Goal: Information Seeking & Learning: Learn about a topic

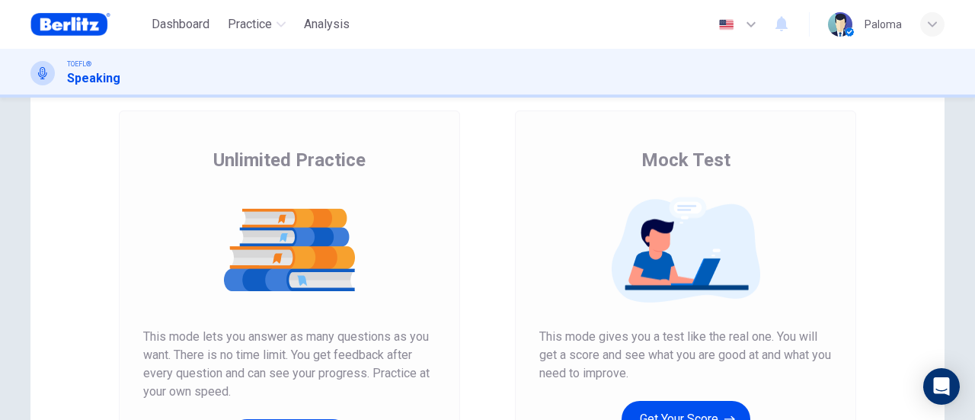
scroll to position [79, 0]
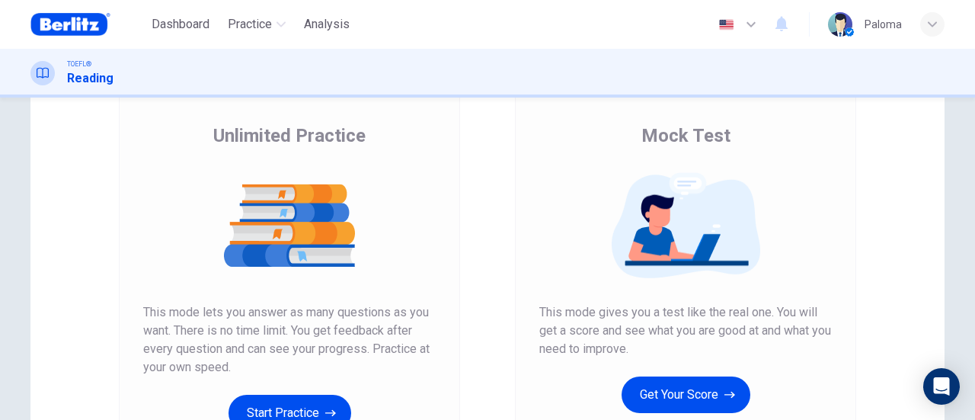
scroll to position [104, 0]
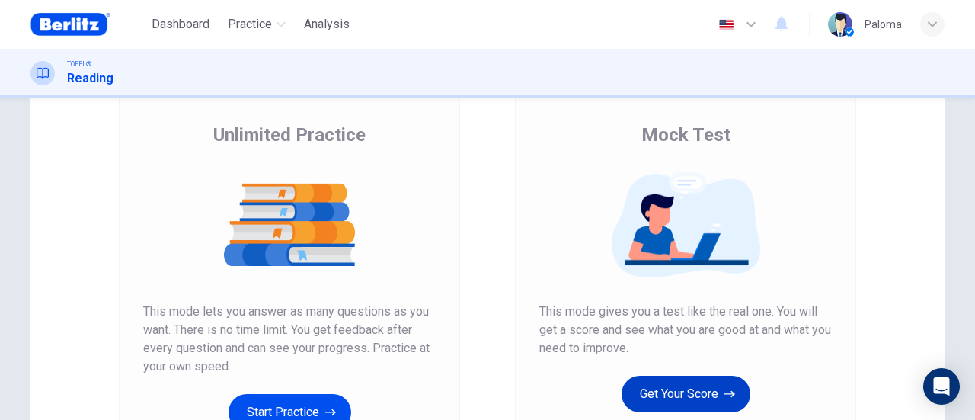
click at [680, 394] on button "Get Your Score" at bounding box center [686, 393] width 129 height 37
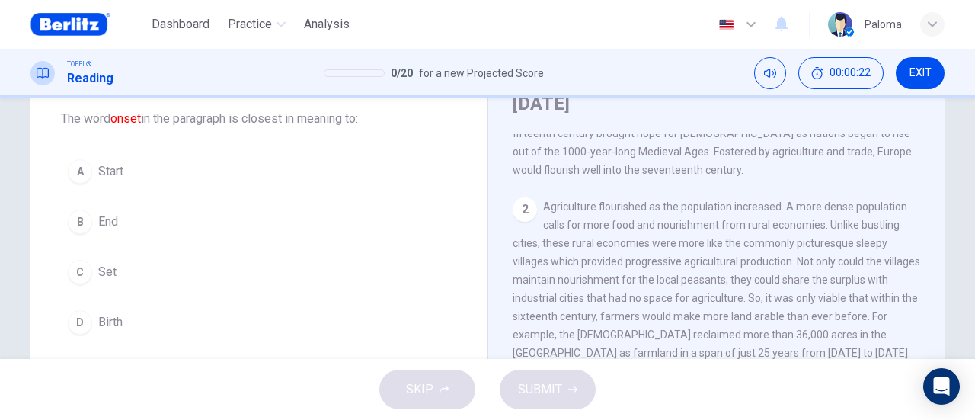
scroll to position [86, 0]
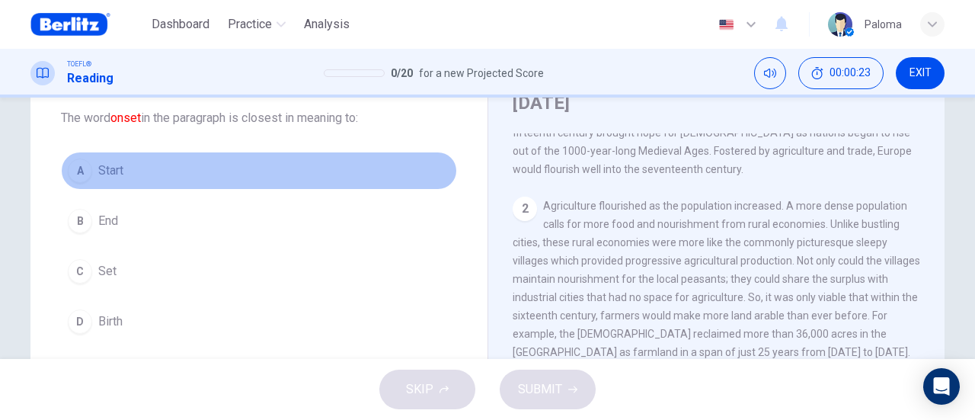
click at [122, 176] on button "A Start" at bounding box center [259, 171] width 396 height 38
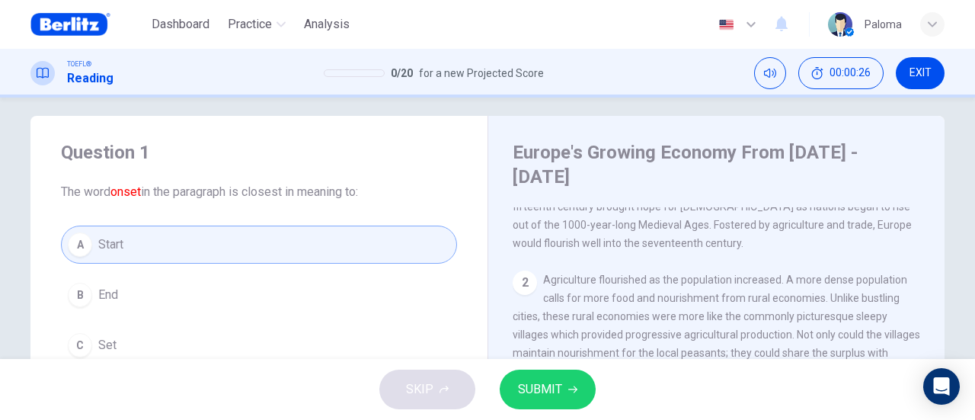
scroll to position [0, 0]
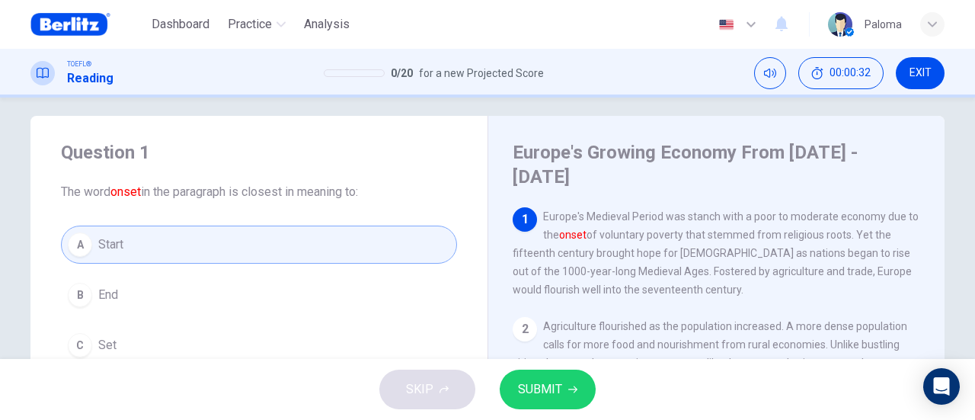
click at [545, 388] on span "SUBMIT" at bounding box center [540, 389] width 44 height 21
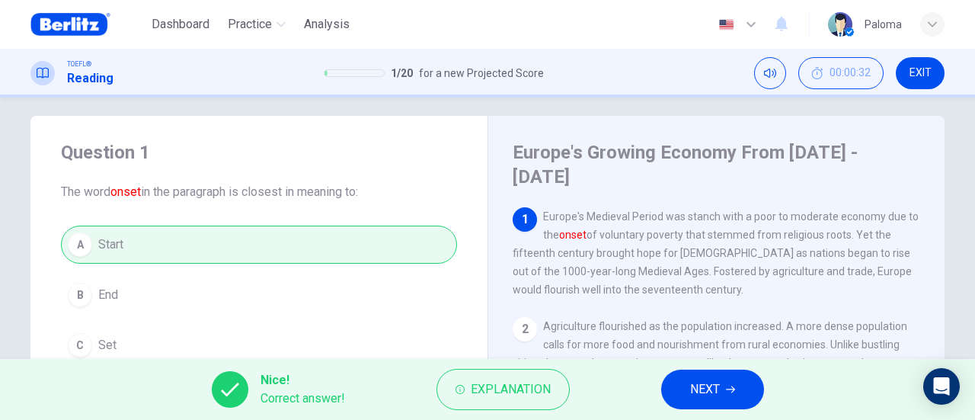
click at [696, 395] on span "NEXT" at bounding box center [705, 389] width 30 height 21
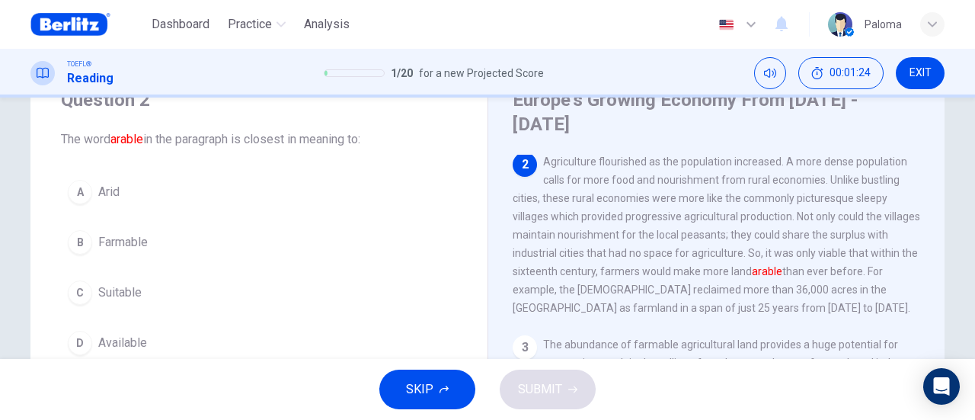
scroll to position [66, 0]
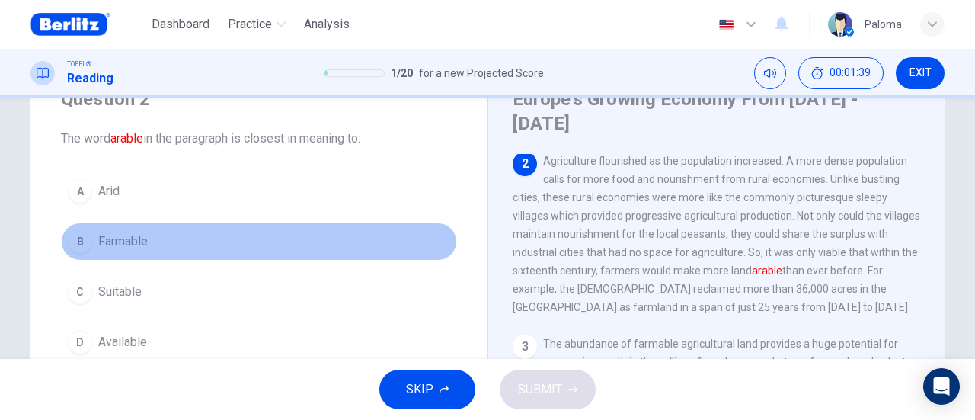
click at [149, 241] on button "B Farmable" at bounding box center [259, 241] width 396 height 38
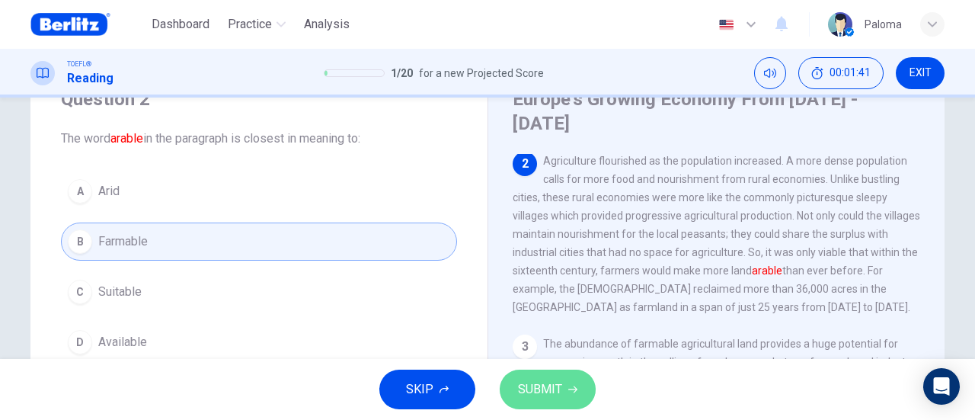
click at [562, 404] on button "SUBMIT" at bounding box center [548, 389] width 96 height 40
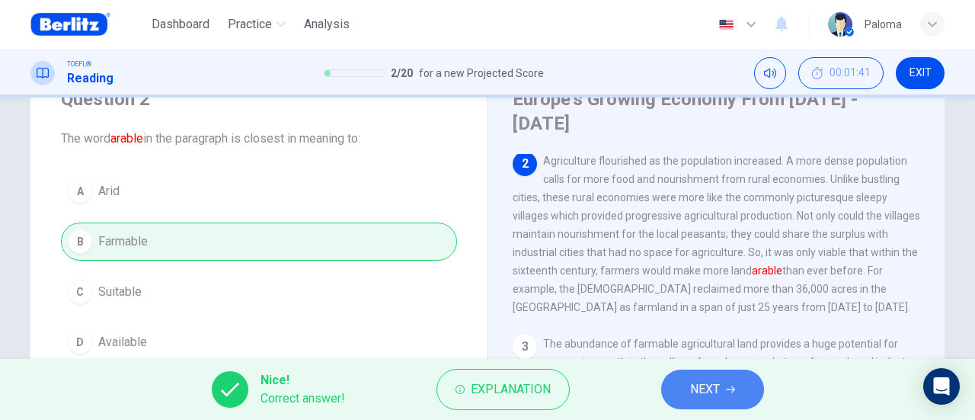
click at [711, 400] on span "NEXT" at bounding box center [705, 389] width 30 height 21
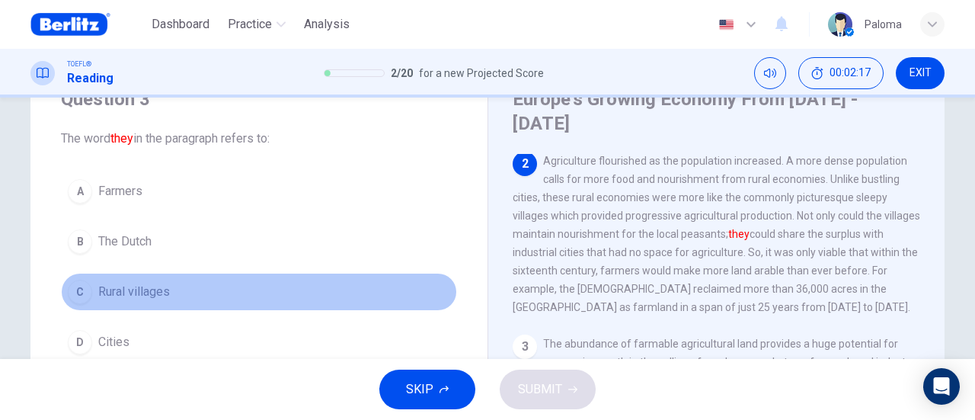
click at [128, 294] on span "Rural villages" at bounding box center [134, 292] width 72 height 18
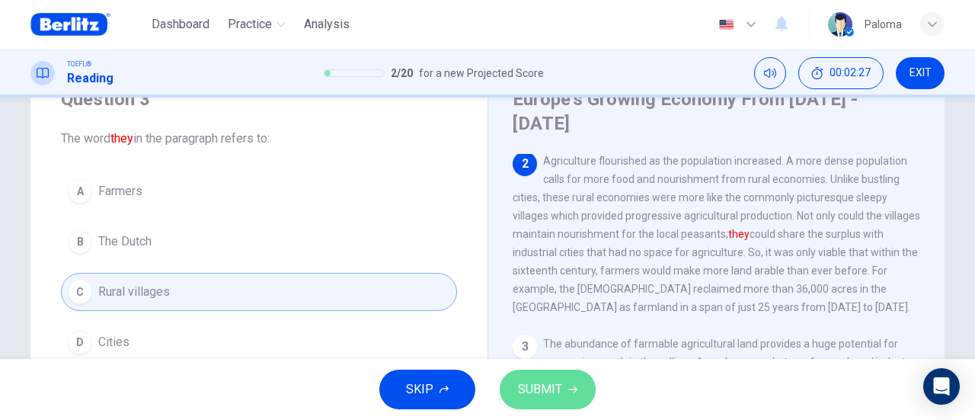
click at [572, 389] on icon "button" at bounding box center [572, 389] width 9 height 7
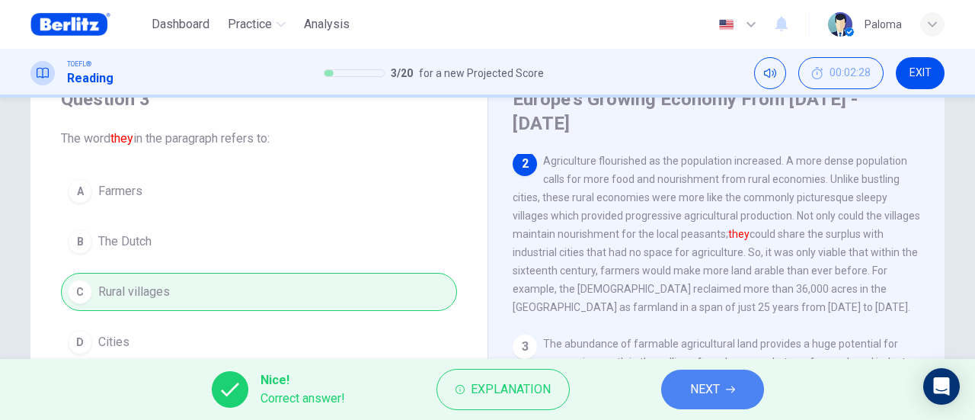
click at [693, 382] on span "NEXT" at bounding box center [705, 389] width 30 height 21
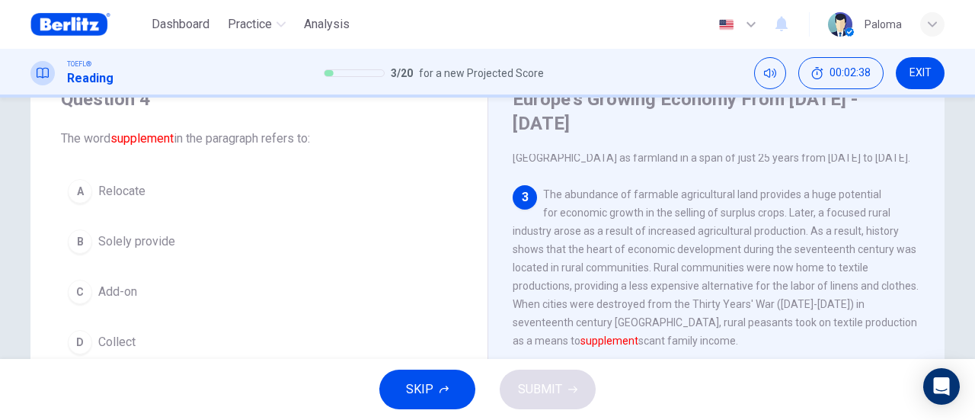
scroll to position [264, 0]
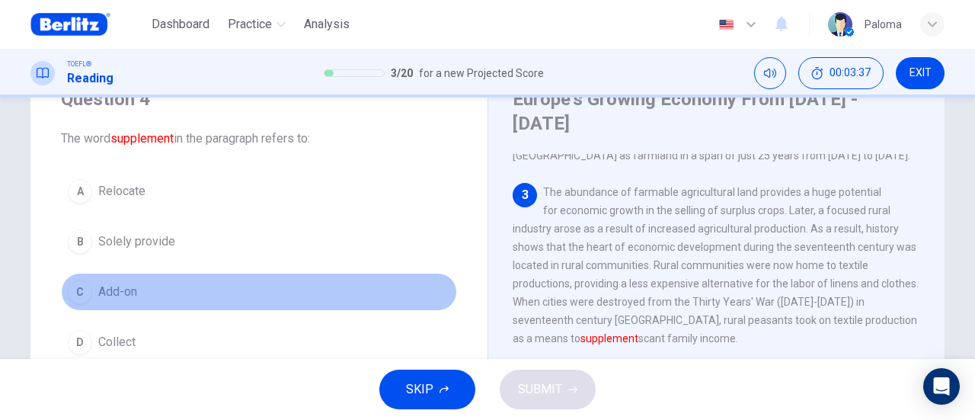
click at [134, 291] on button "C Add-on" at bounding box center [259, 292] width 396 height 38
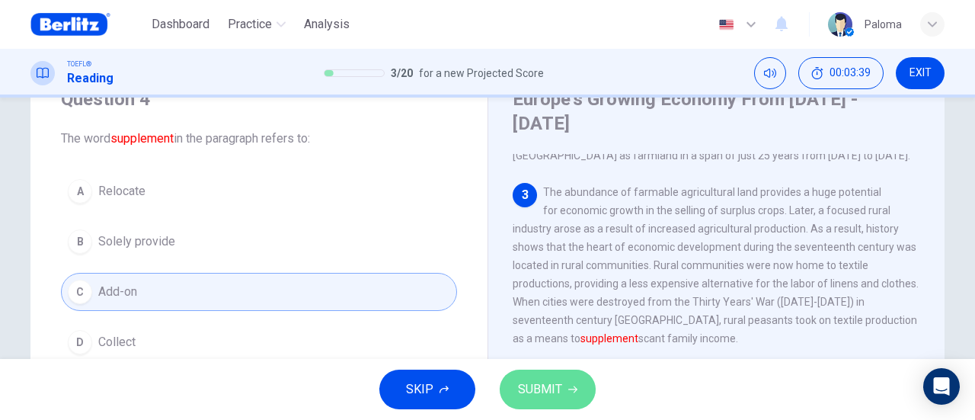
click at [539, 388] on span "SUBMIT" at bounding box center [540, 389] width 44 height 21
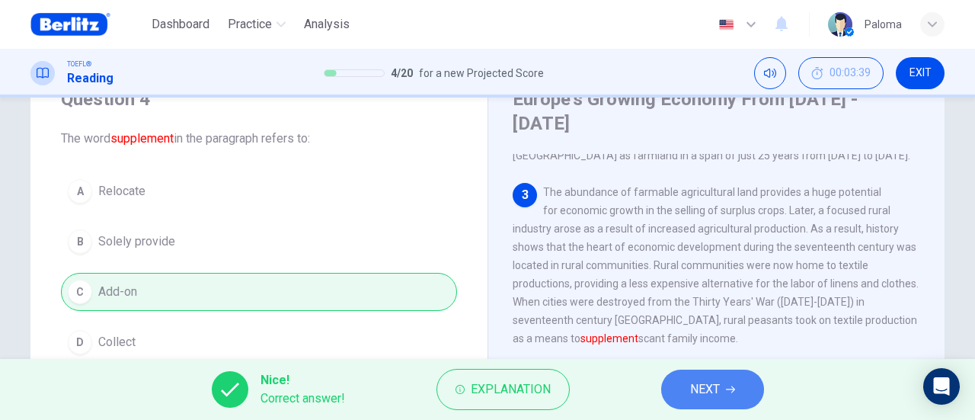
click at [740, 382] on button "NEXT" at bounding box center [712, 389] width 103 height 40
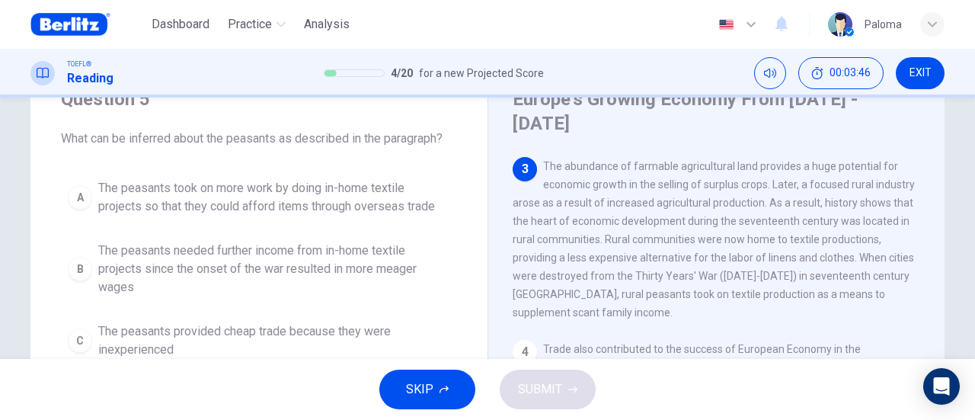
scroll to position [290, 0]
click at [176, 262] on span "The peasants needed further income from in-home textile projects since the onse…" at bounding box center [274, 268] width 352 height 55
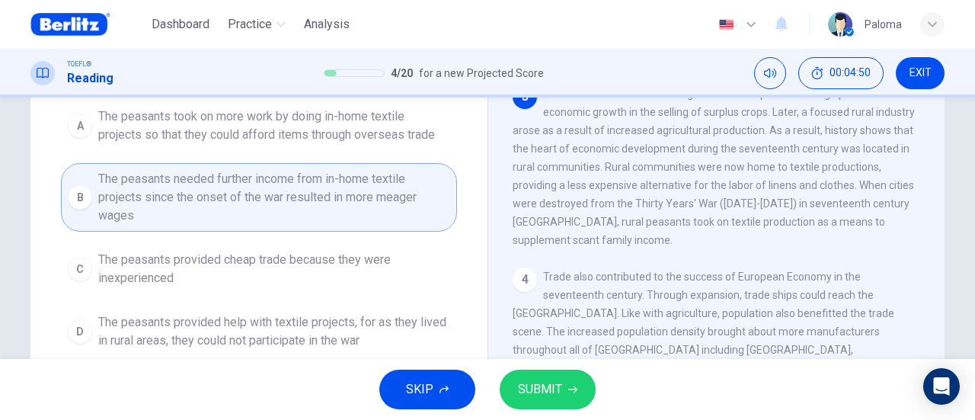
scroll to position [161, 0]
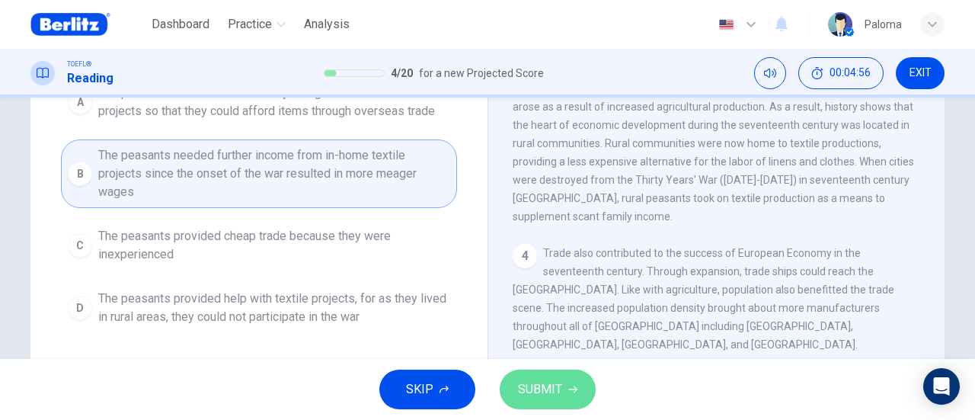
click at [554, 391] on span "SUBMIT" at bounding box center [540, 389] width 44 height 21
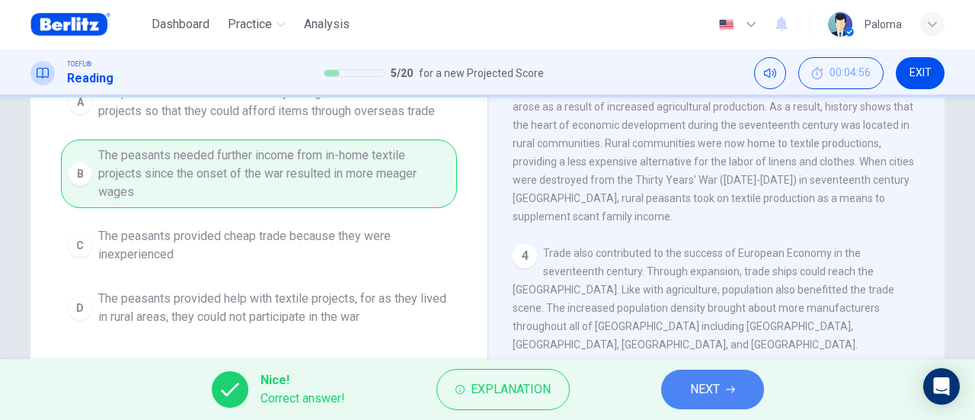
click at [675, 386] on button "NEXT" at bounding box center [712, 389] width 103 height 40
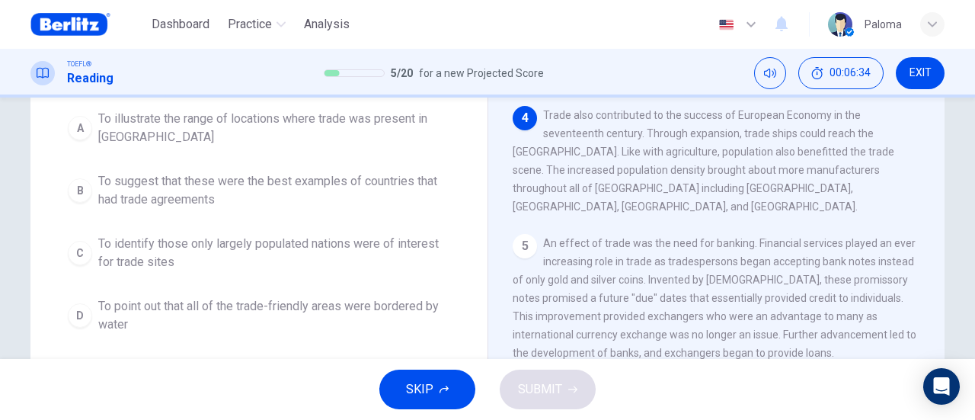
scroll to position [184, 0]
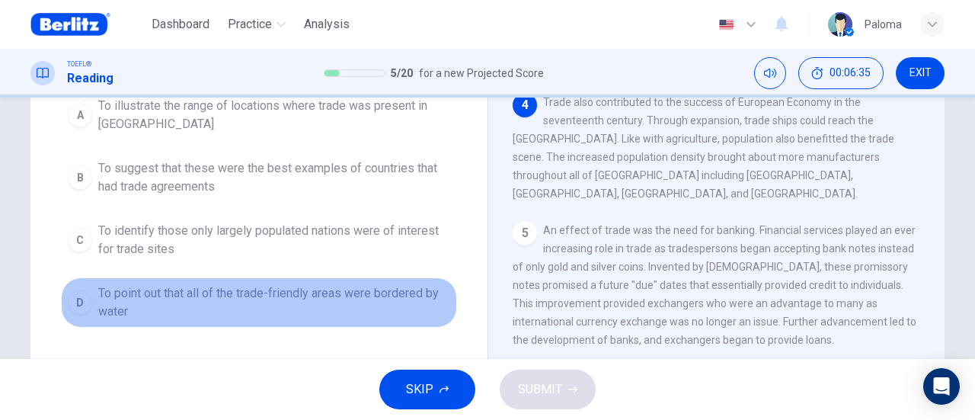
click at [346, 284] on span "To point out that all of the trade-friendly areas were bordered by water" at bounding box center [274, 302] width 352 height 37
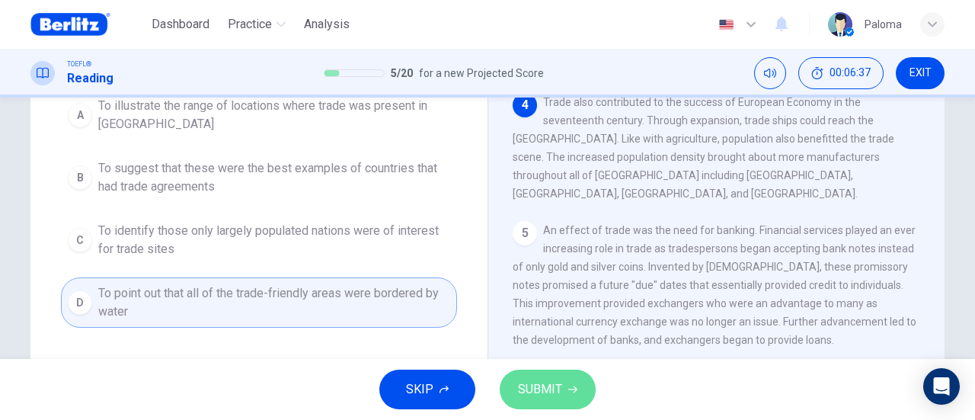
click at [557, 391] on span "SUBMIT" at bounding box center [540, 389] width 44 height 21
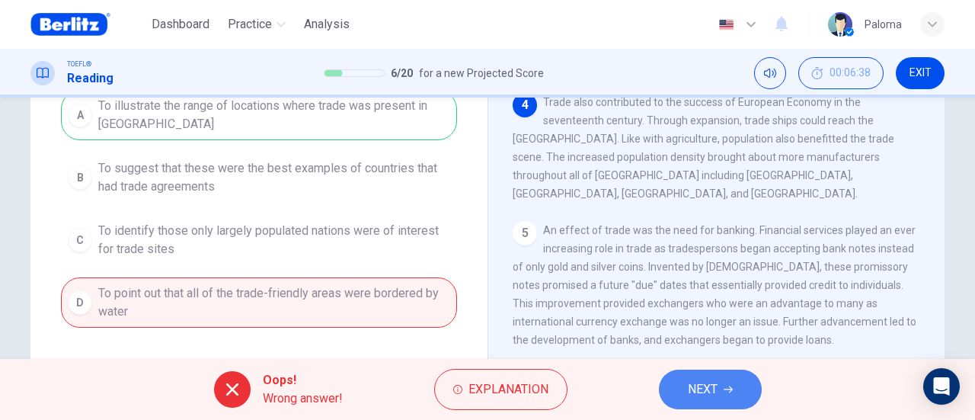
click at [711, 375] on button "NEXT" at bounding box center [710, 389] width 103 height 40
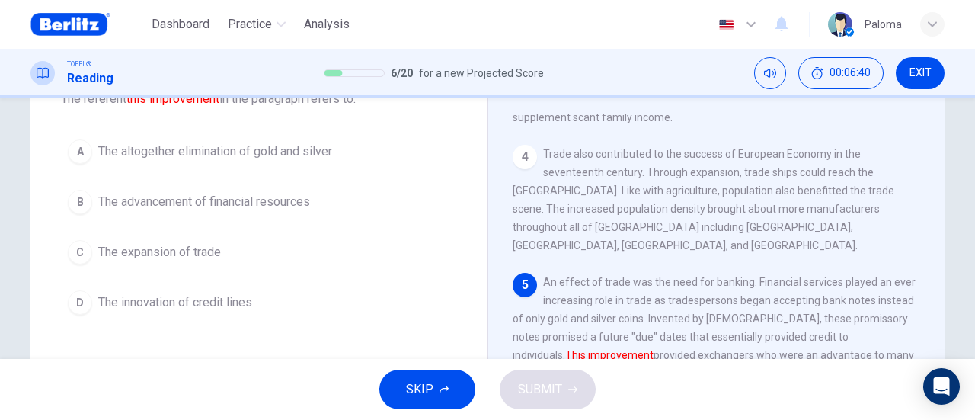
scroll to position [110, 0]
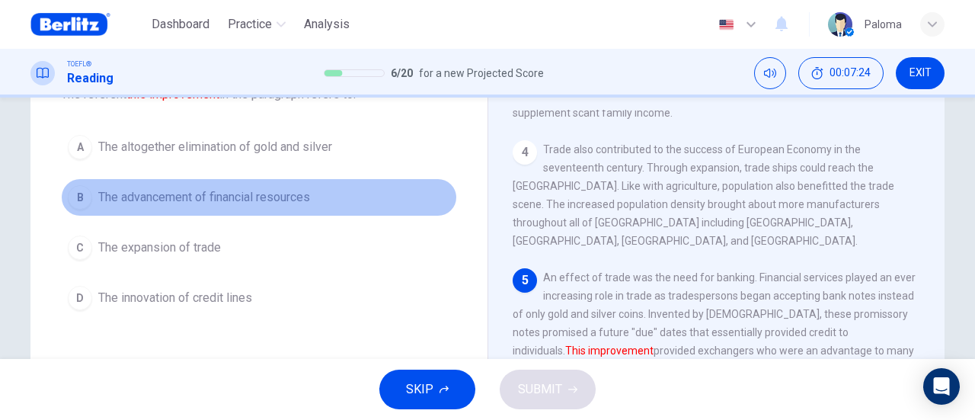
click at [287, 203] on span "The advancement of financial resources" at bounding box center [204, 197] width 212 height 18
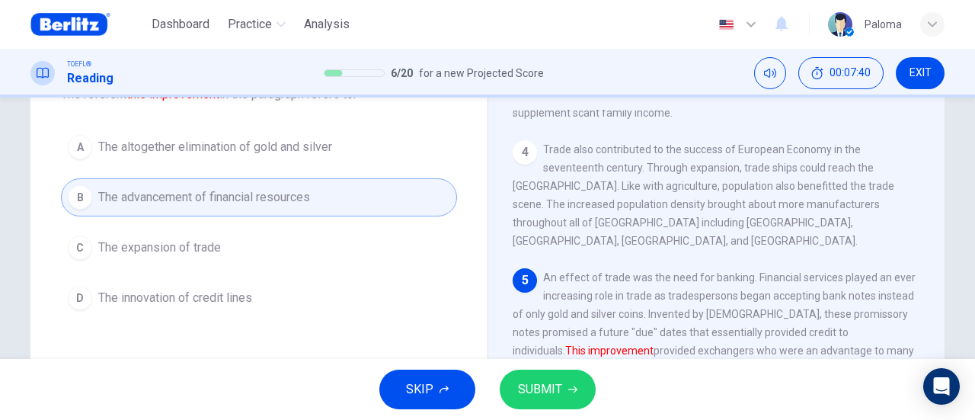
click at [557, 401] on button "SUBMIT" at bounding box center [548, 389] width 96 height 40
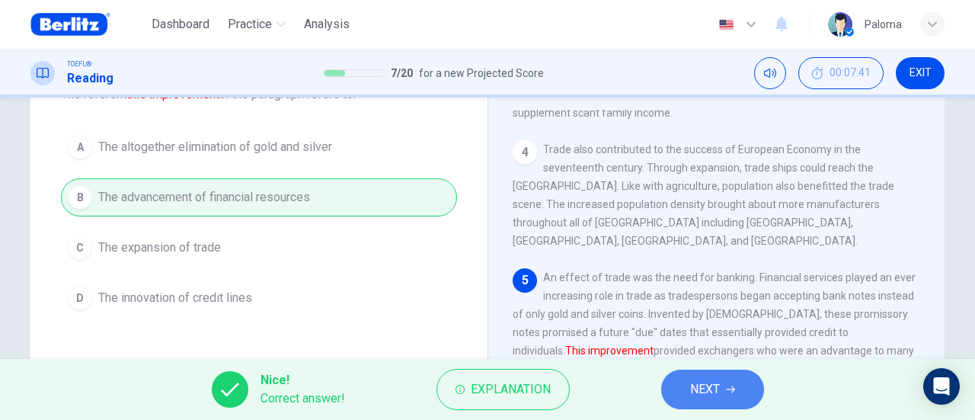
click at [688, 385] on button "NEXT" at bounding box center [712, 389] width 103 height 40
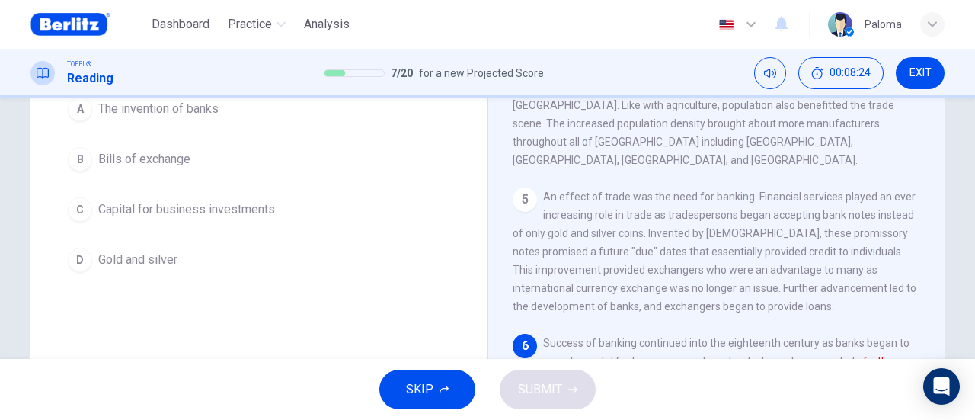
scroll to position [149, 0]
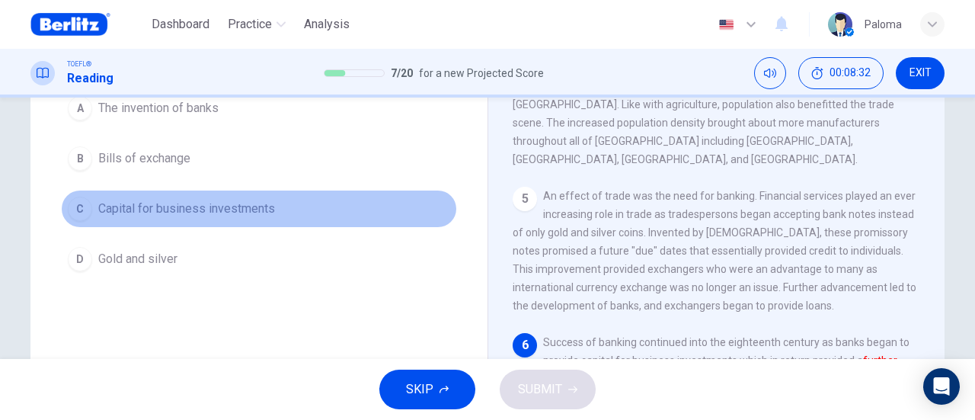
click at [252, 218] on span "Capital for business investments" at bounding box center [186, 209] width 177 height 18
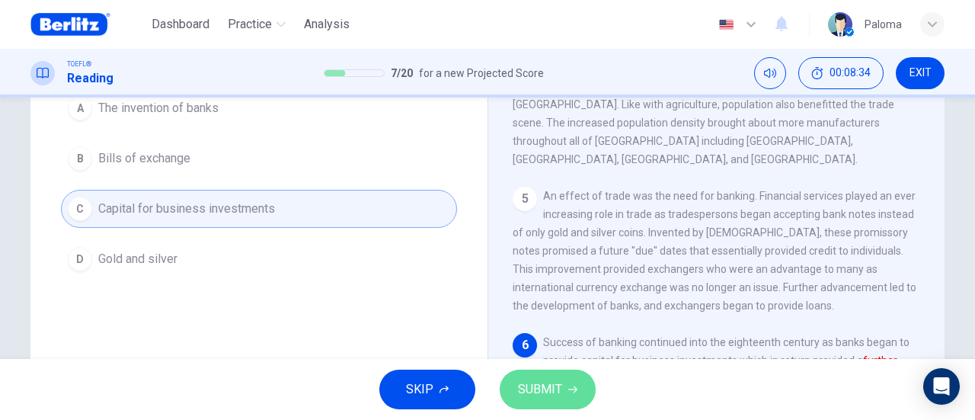
click at [568, 388] on icon "button" at bounding box center [572, 389] width 9 height 9
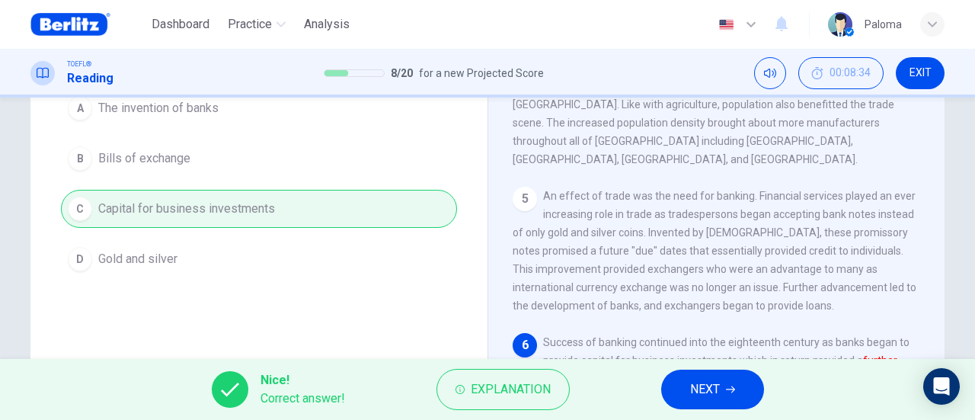
click at [739, 388] on button "NEXT" at bounding box center [712, 389] width 103 height 40
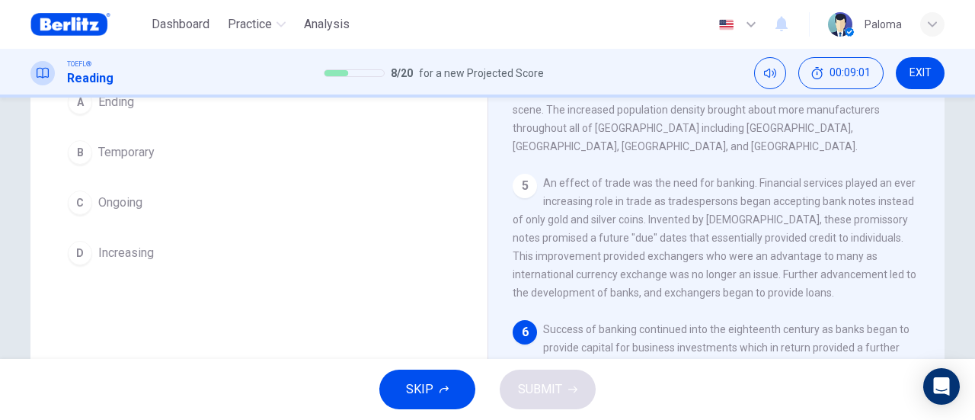
scroll to position [142, 0]
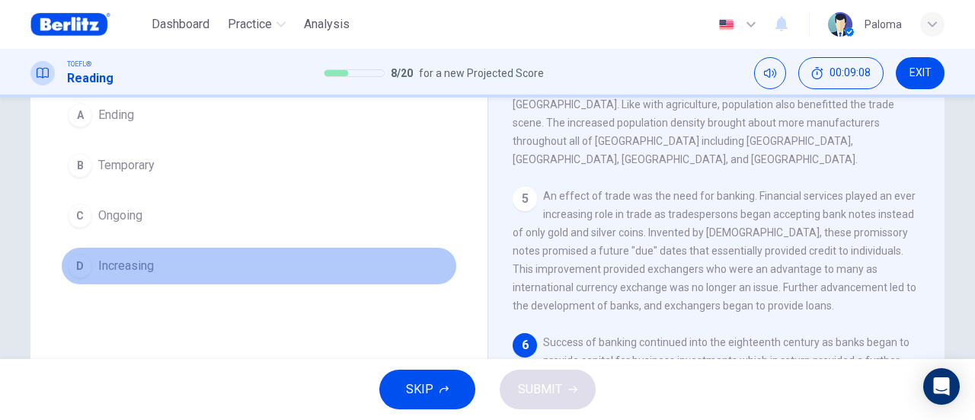
click at [128, 263] on span "Increasing" at bounding box center [126, 266] width 56 height 18
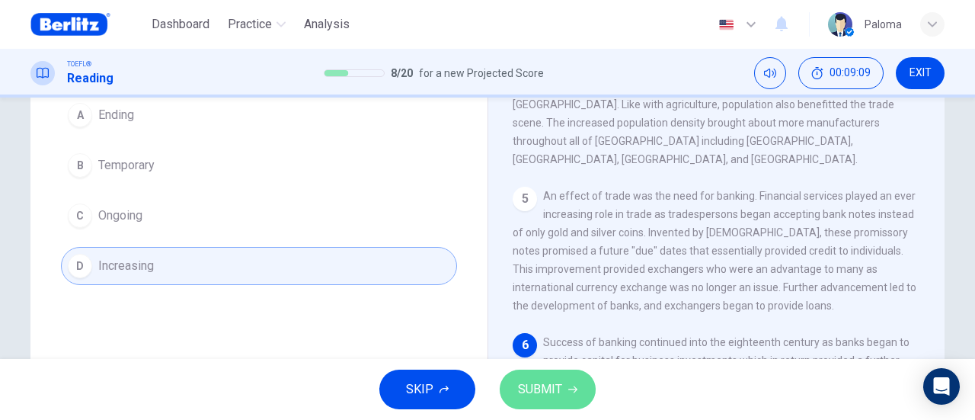
click at [544, 392] on span "SUBMIT" at bounding box center [540, 389] width 44 height 21
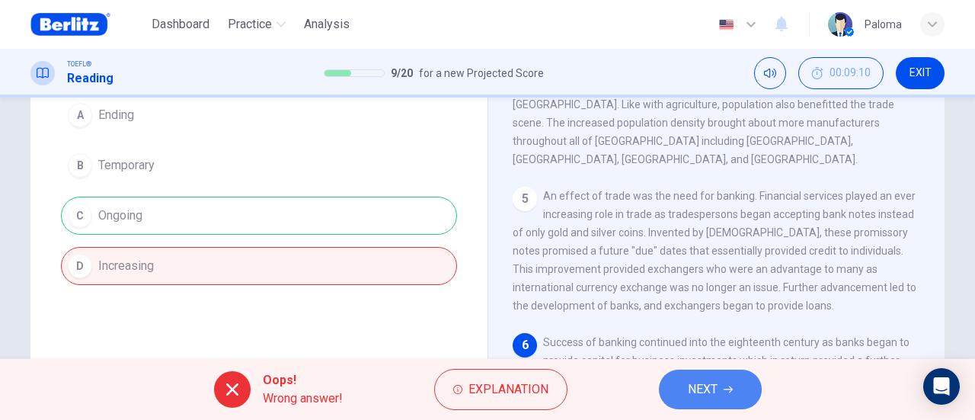
click at [697, 382] on span "NEXT" at bounding box center [703, 389] width 30 height 21
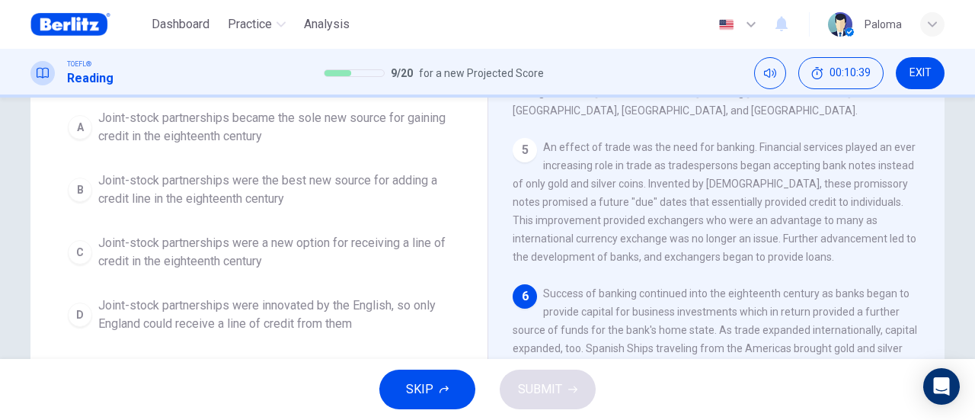
scroll to position [188, 0]
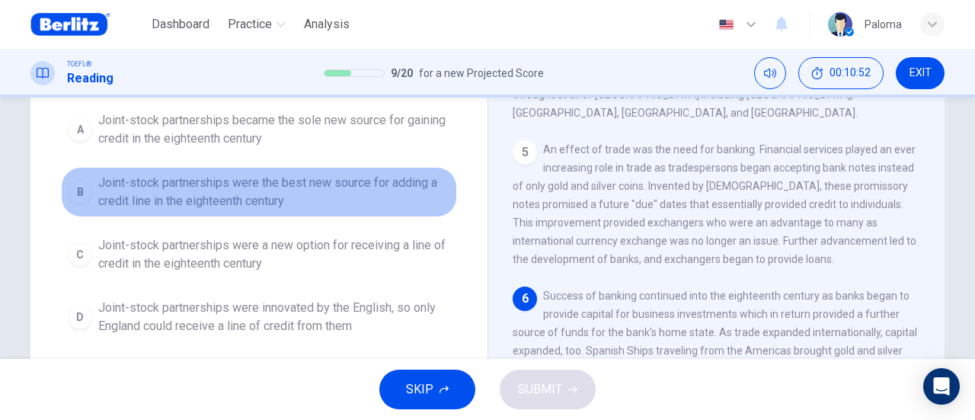
click at [353, 181] on span "Joint-stock partnerships were the best new source for adding a credit line in t…" at bounding box center [274, 192] width 352 height 37
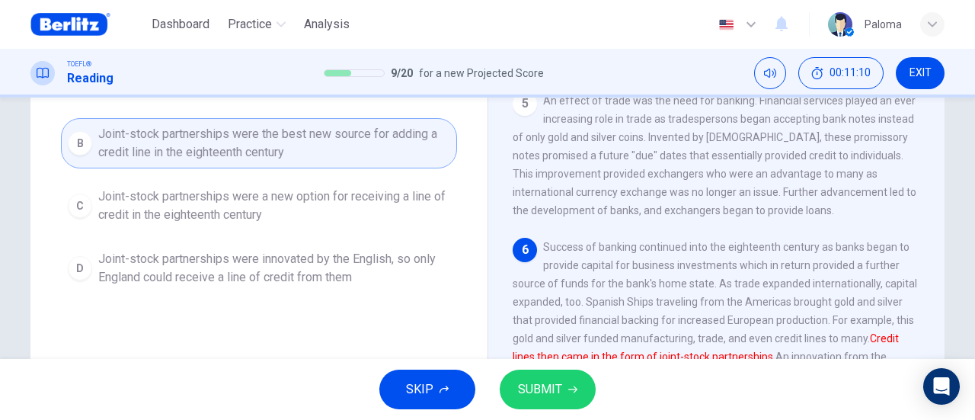
scroll to position [262, 0]
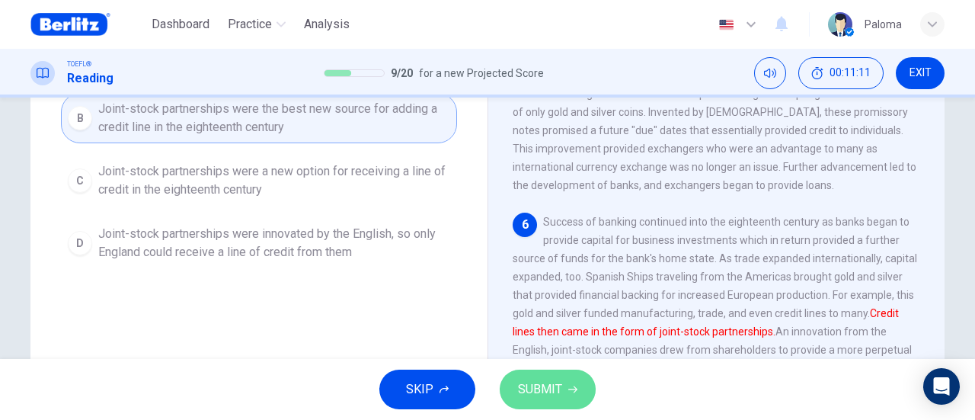
click at [550, 384] on span "SUBMIT" at bounding box center [540, 389] width 44 height 21
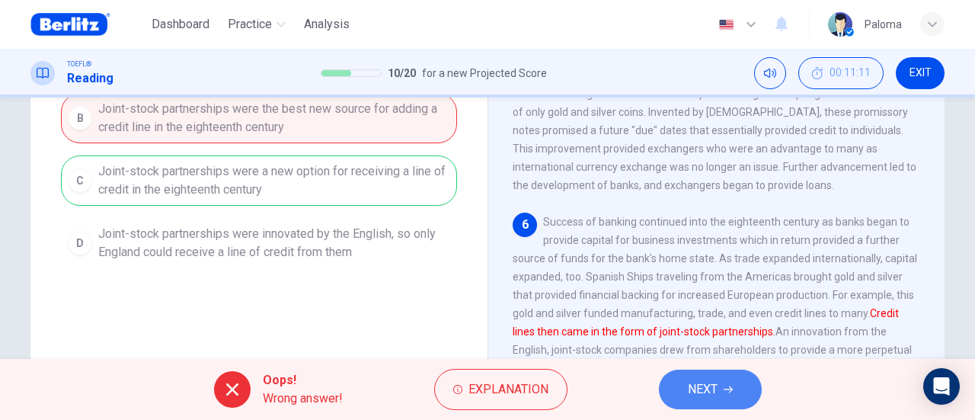
click at [721, 386] on button "NEXT" at bounding box center [710, 389] width 103 height 40
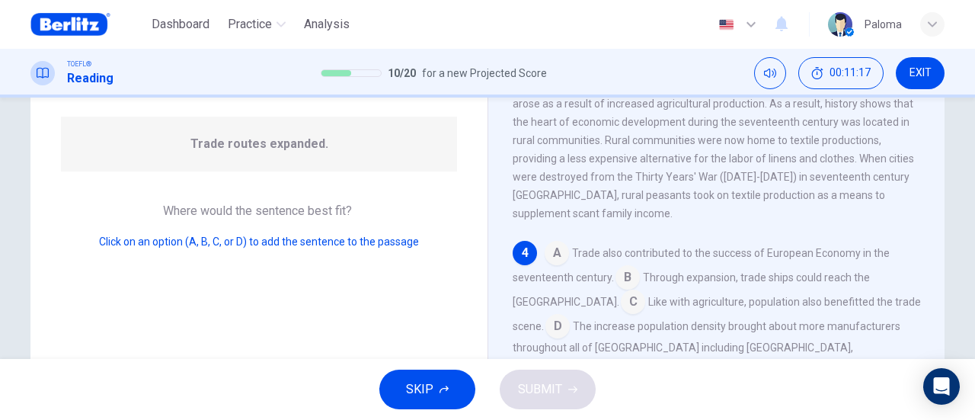
scroll to position [142, 0]
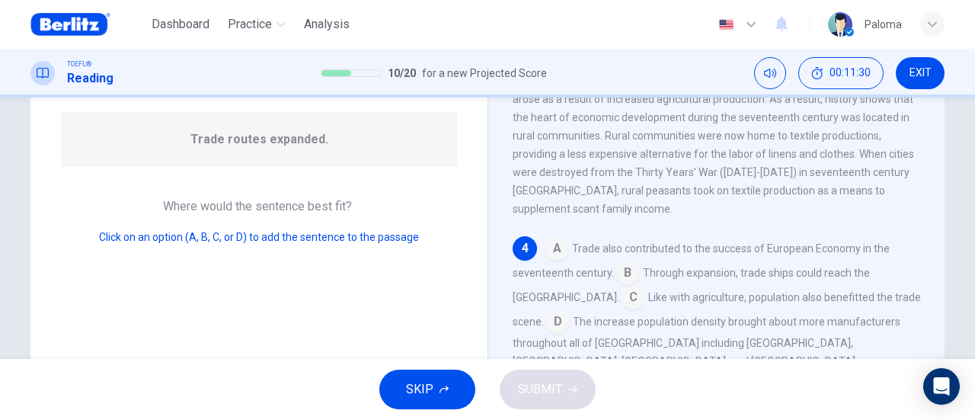
click at [623, 264] on input at bounding box center [627, 274] width 24 height 24
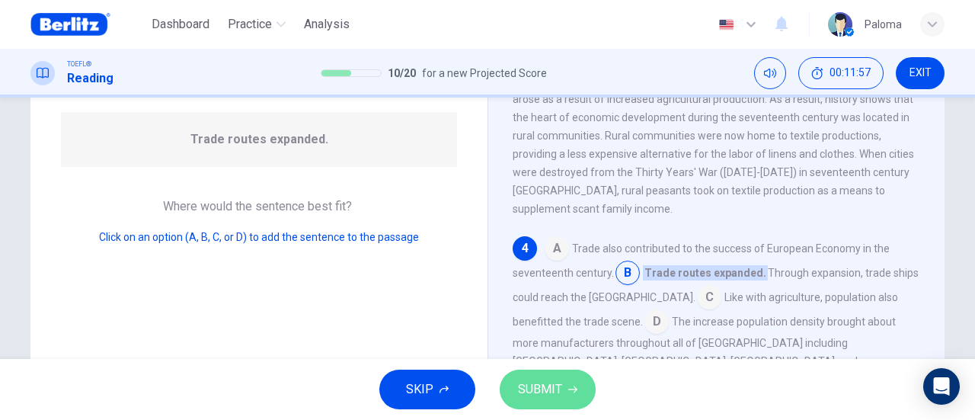
click at [554, 392] on span "SUBMIT" at bounding box center [540, 389] width 44 height 21
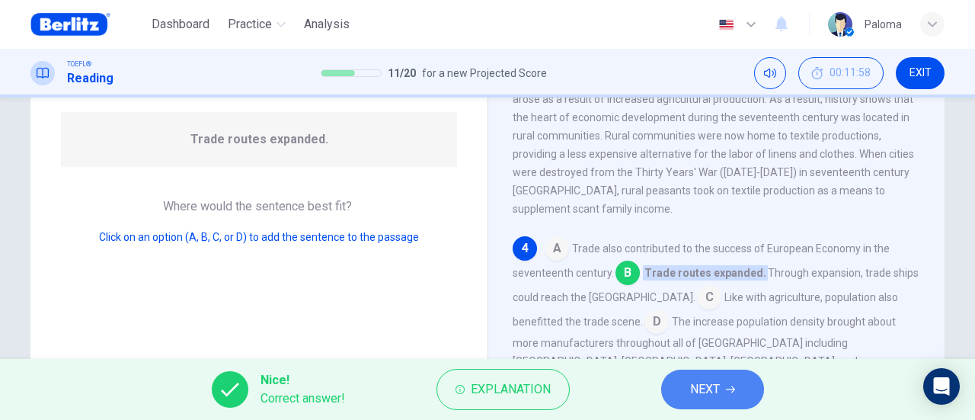
click at [677, 372] on button "NEXT" at bounding box center [712, 389] width 103 height 40
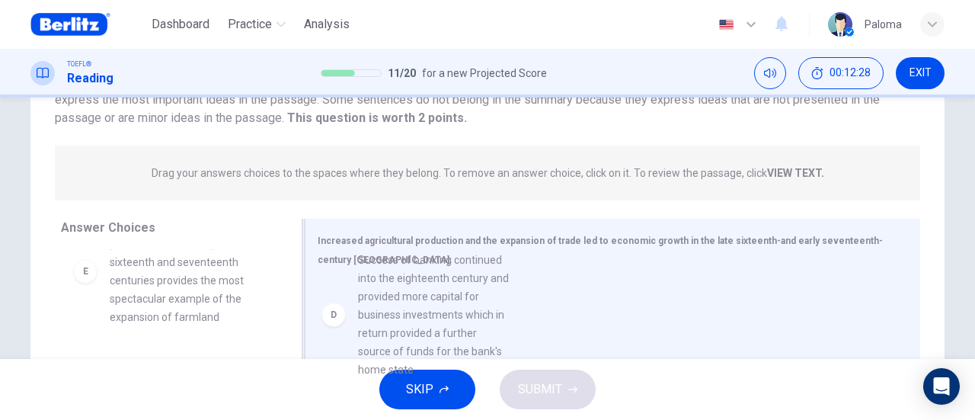
scroll to position [464, 0]
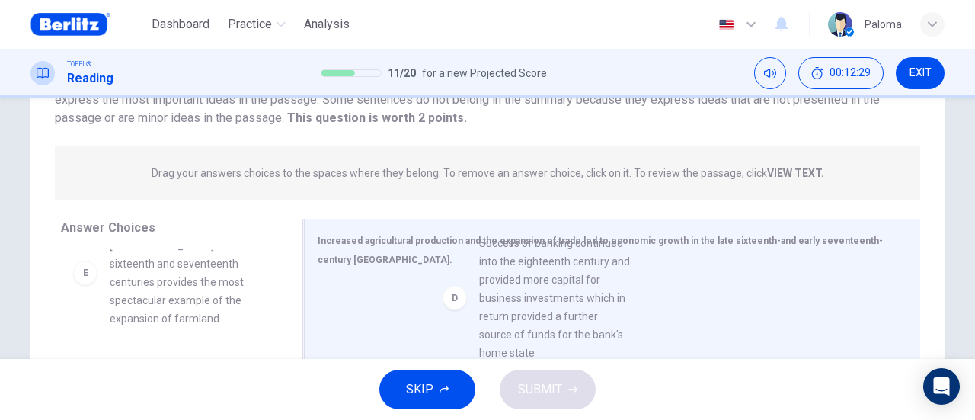
drag, startPoint x: 194, startPoint y: 292, endPoint x: 579, endPoint y: 290, distance: 384.6
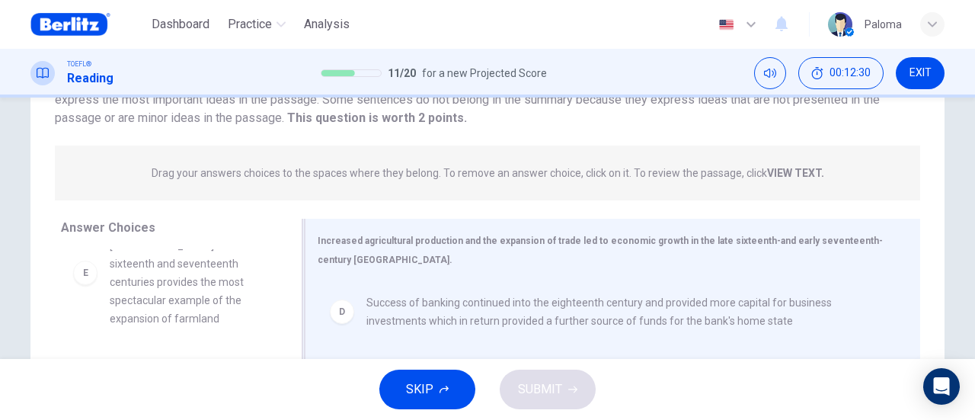
scroll to position [448, 0]
click at [229, 333] on span "Dutch land reclamation in the [GEOGRAPHIC_DATA] in the sixteenth and seventeent…" at bounding box center [189, 289] width 158 height 110
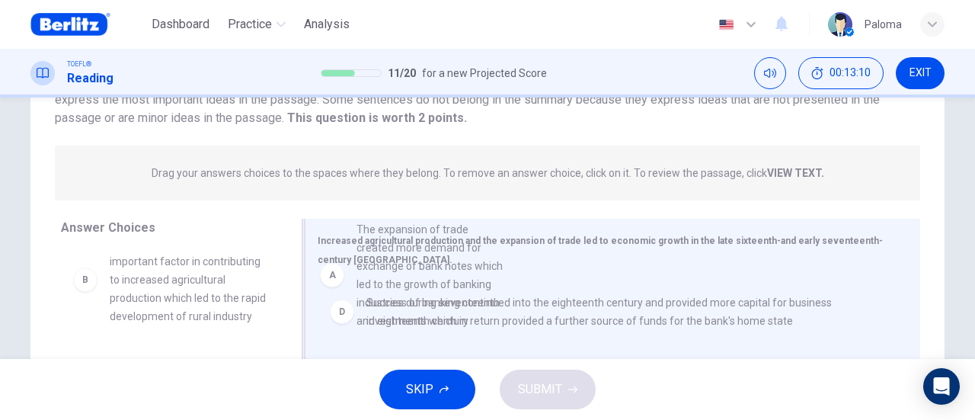
scroll to position [17, 0]
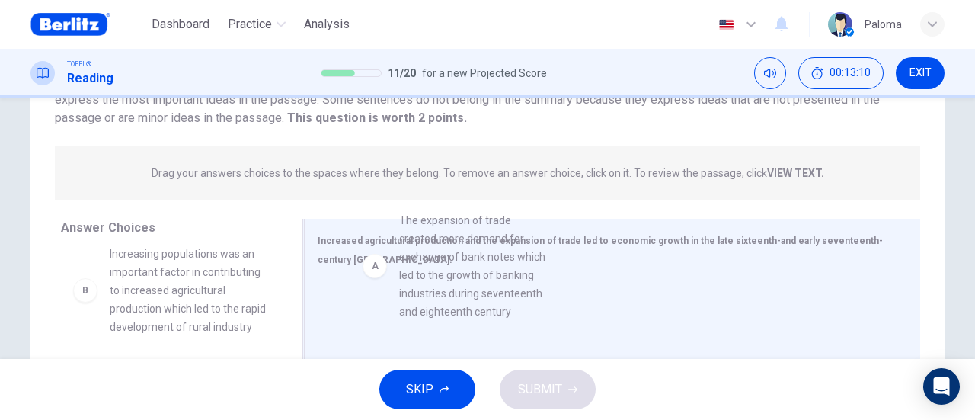
drag, startPoint x: 212, startPoint y: 321, endPoint x: 531, endPoint y: 298, distance: 320.0
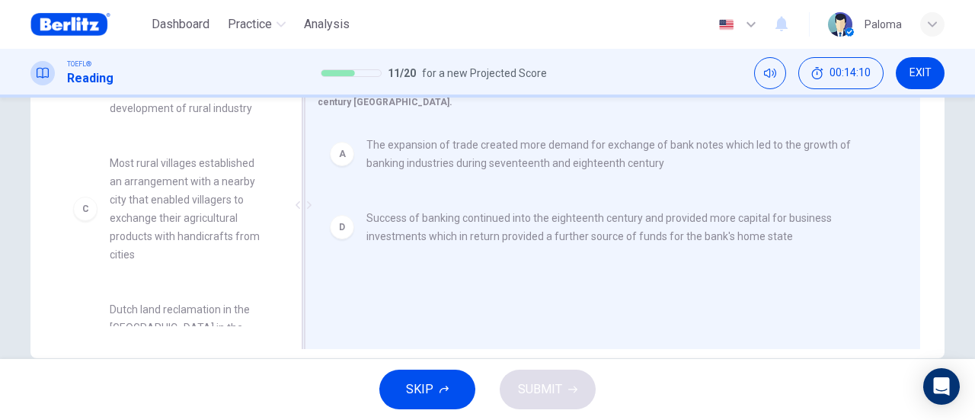
scroll to position [76, 0]
drag, startPoint x: 158, startPoint y: 124, endPoint x: 652, endPoint y: 165, distance: 495.3
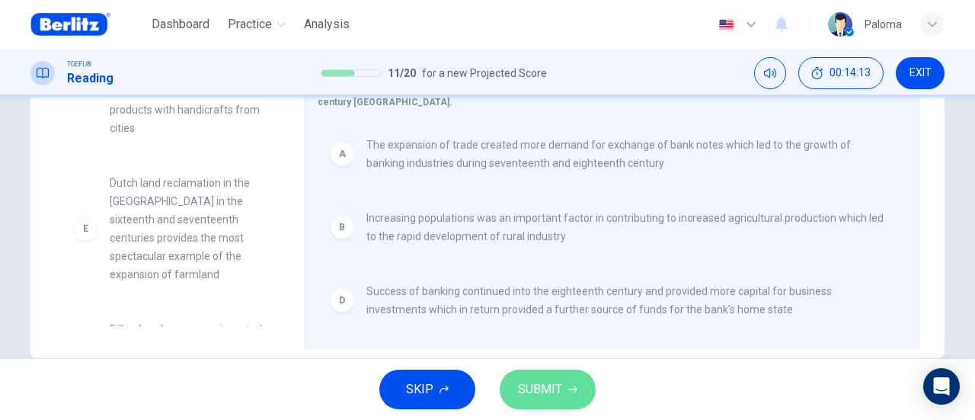
click at [551, 403] on button "SUBMIT" at bounding box center [548, 389] width 96 height 40
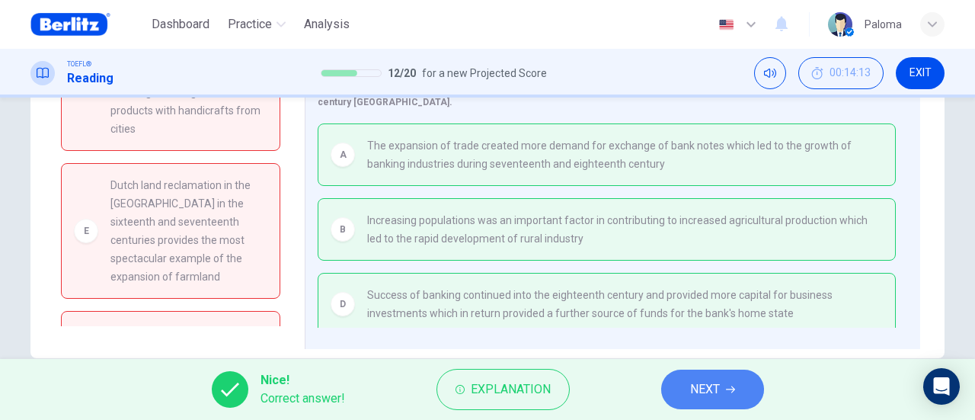
click at [713, 377] on button "NEXT" at bounding box center [712, 389] width 103 height 40
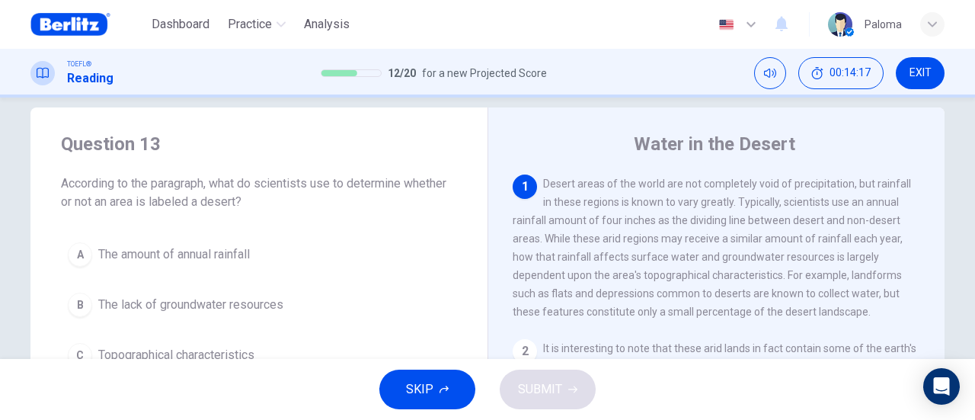
scroll to position [21, 0]
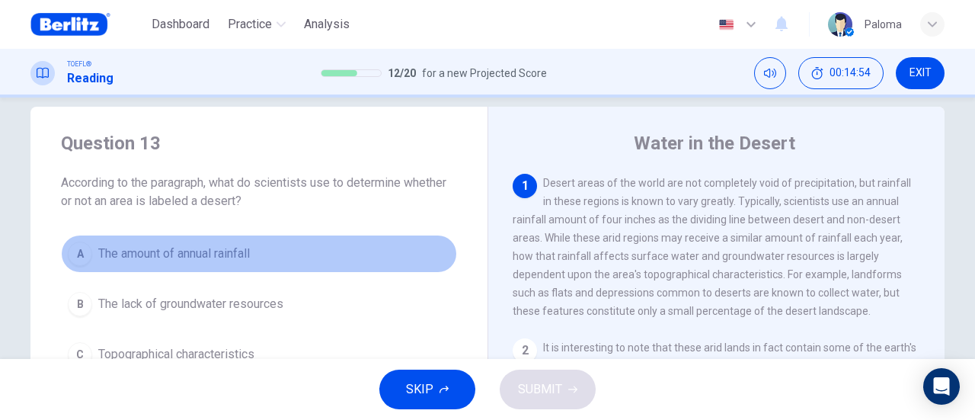
click at [254, 251] on button "A The amount of annual rainfall" at bounding box center [259, 254] width 396 height 38
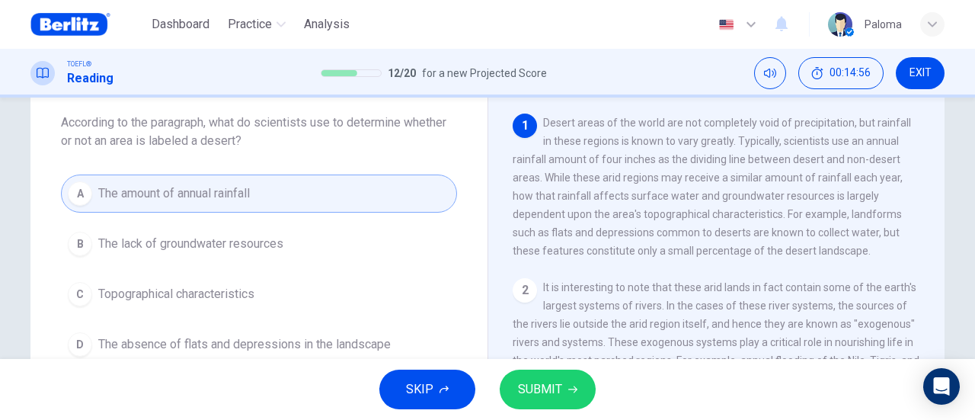
scroll to position [85, 0]
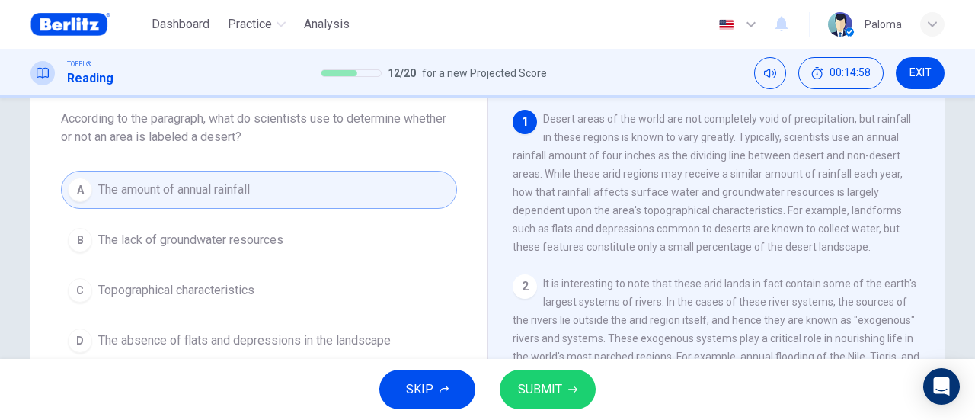
click at [558, 389] on span "SUBMIT" at bounding box center [540, 389] width 44 height 21
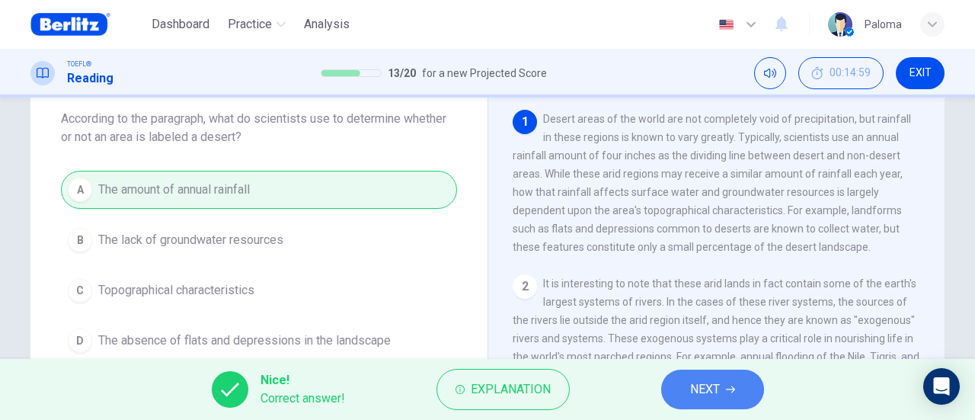
click at [693, 380] on span "NEXT" at bounding box center [705, 389] width 30 height 21
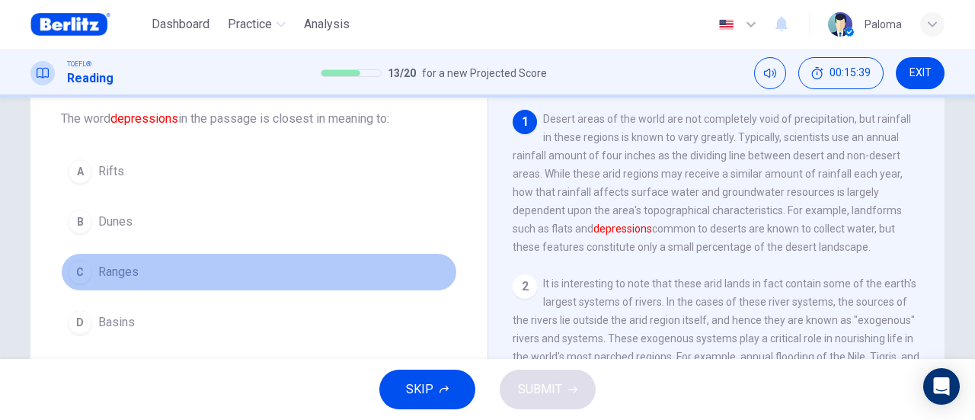
click at [129, 265] on span "Ranges" at bounding box center [118, 272] width 40 height 18
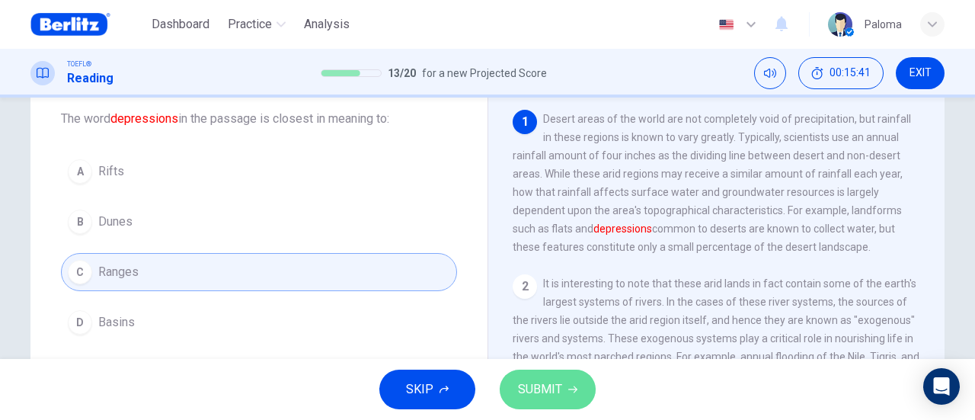
click at [546, 397] on span "SUBMIT" at bounding box center [540, 389] width 44 height 21
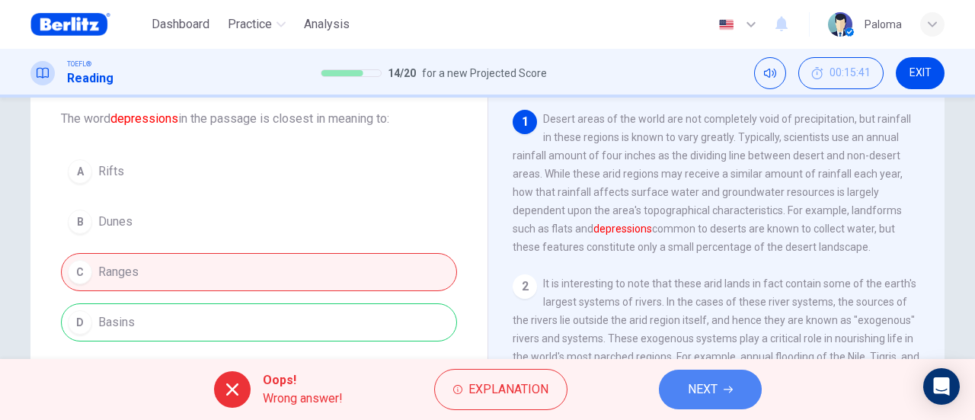
click at [676, 394] on button "NEXT" at bounding box center [710, 389] width 103 height 40
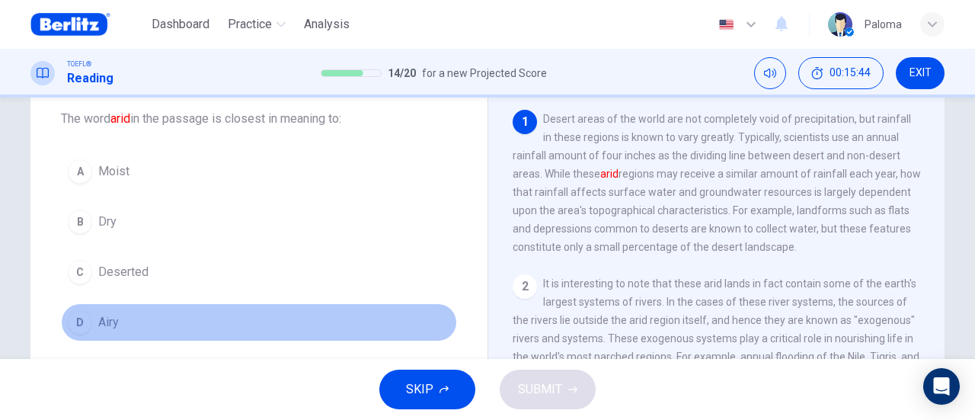
click at [151, 318] on button "D Airy" at bounding box center [259, 322] width 396 height 38
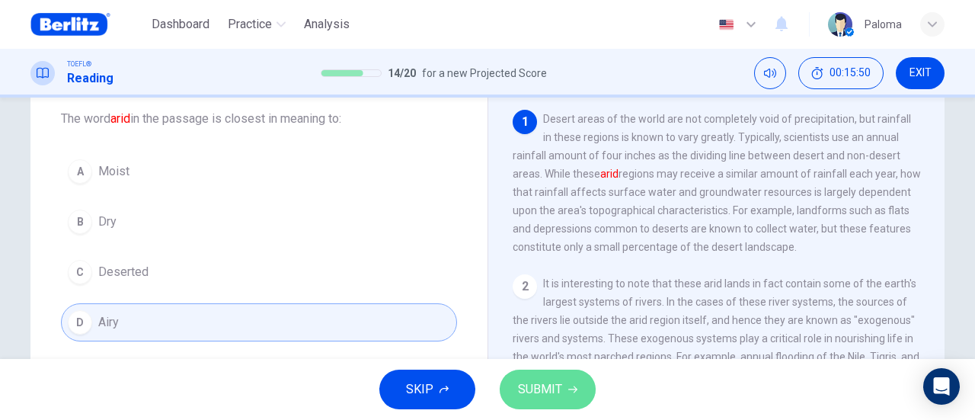
click at [525, 386] on span "SUBMIT" at bounding box center [540, 389] width 44 height 21
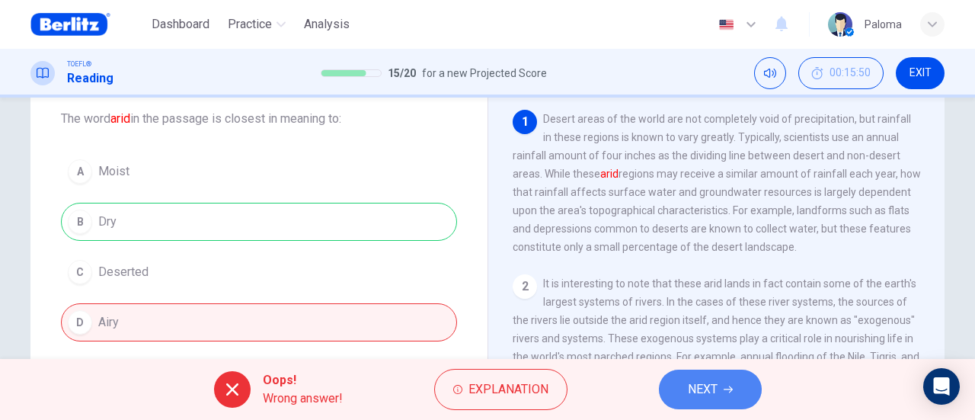
click at [714, 385] on span "NEXT" at bounding box center [703, 389] width 30 height 21
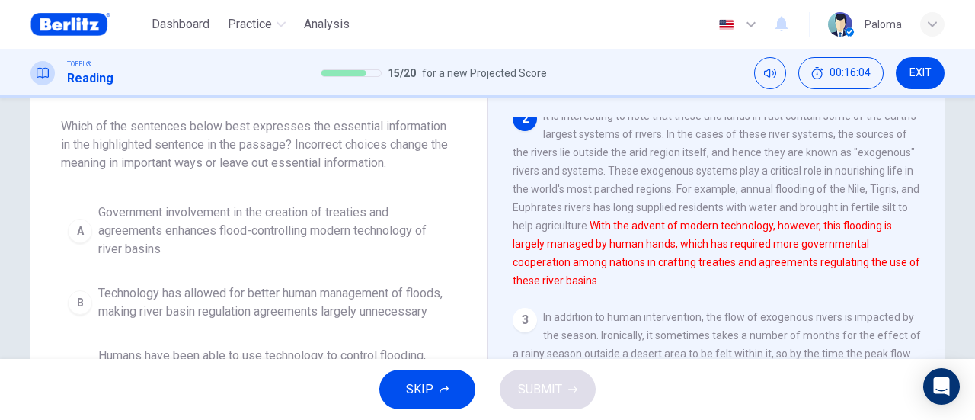
scroll to position [79, 0]
click at [923, 84] on button "EXIT" at bounding box center [920, 73] width 49 height 32
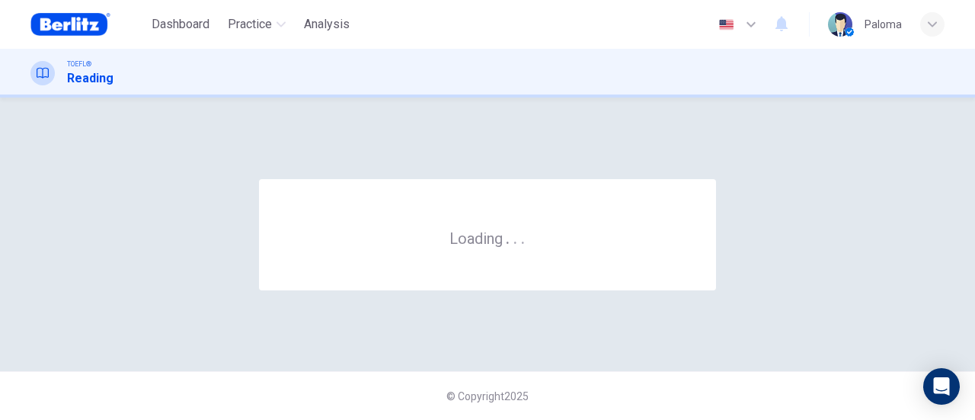
scroll to position [0, 0]
